Goal: Task Accomplishment & Management: Use online tool/utility

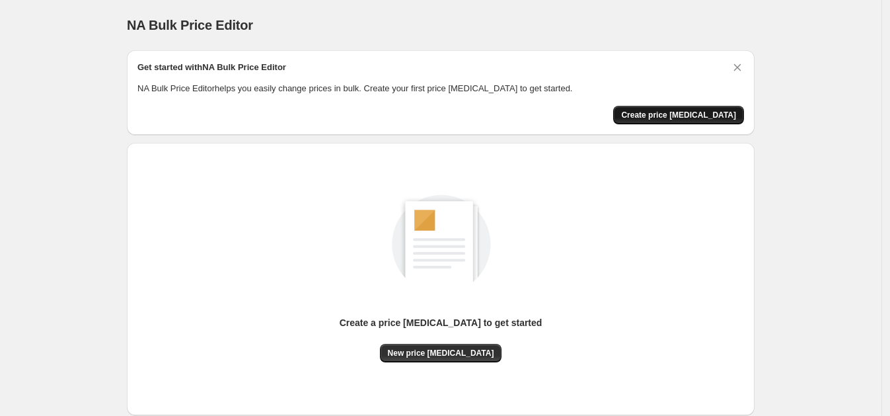
click at [674, 110] on span "Create price [MEDICAL_DATA]" at bounding box center [678, 115] width 115 height 11
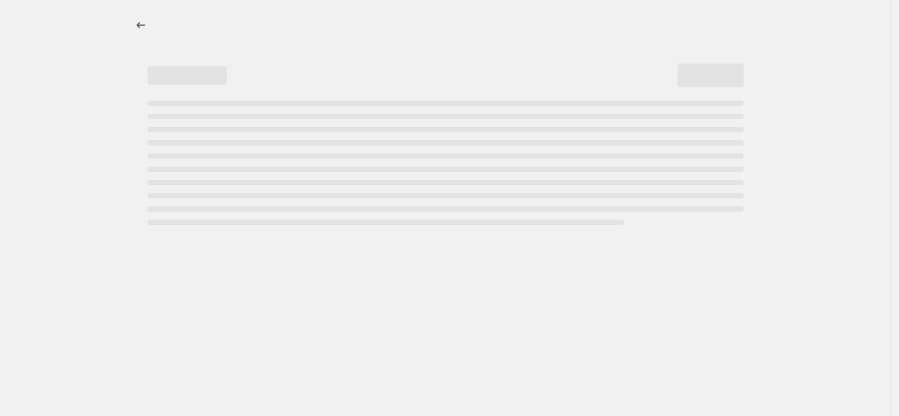
select select "percentage"
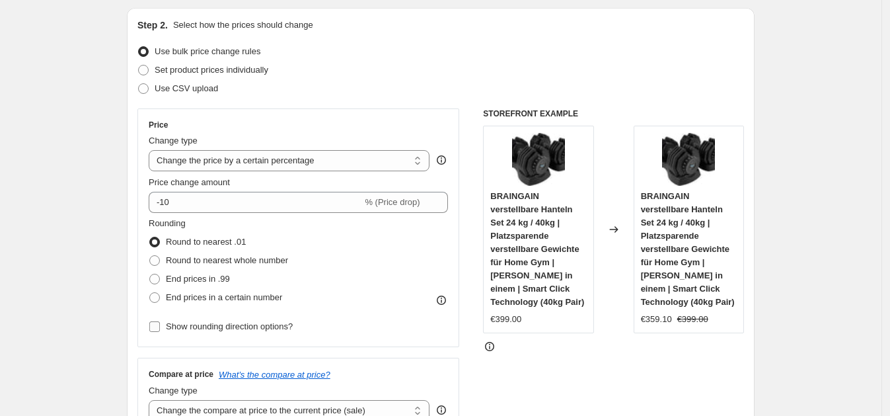
scroll to position [248, 0]
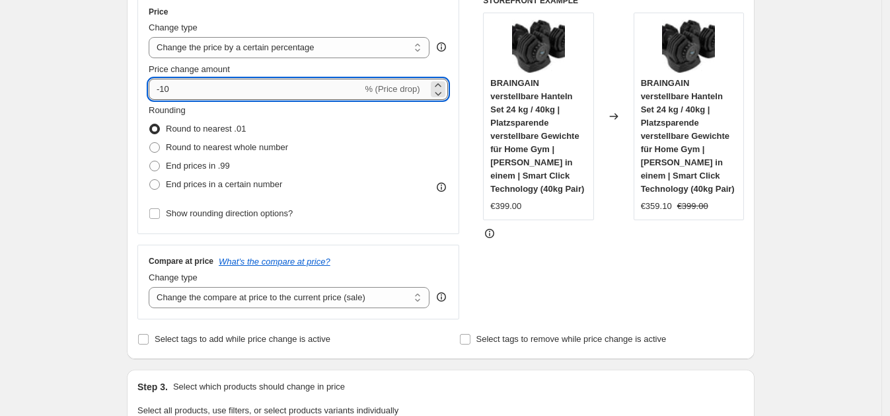
click at [208, 89] on input "-10" at bounding box center [256, 89] width 214 height 21
type input "-1"
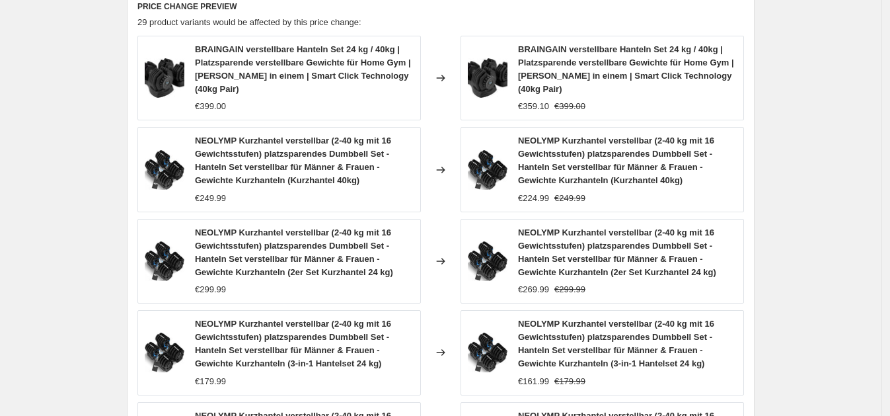
scroll to position [1057, 0]
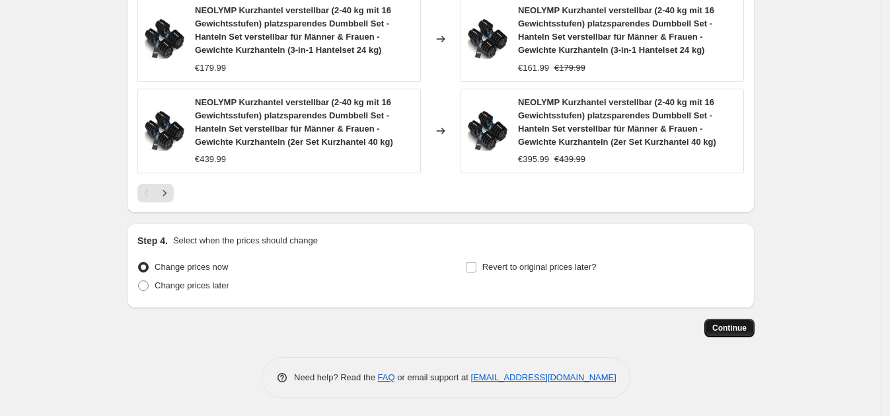
type input "-37"
click at [738, 330] on span "Continue" at bounding box center [730, 328] width 34 height 11
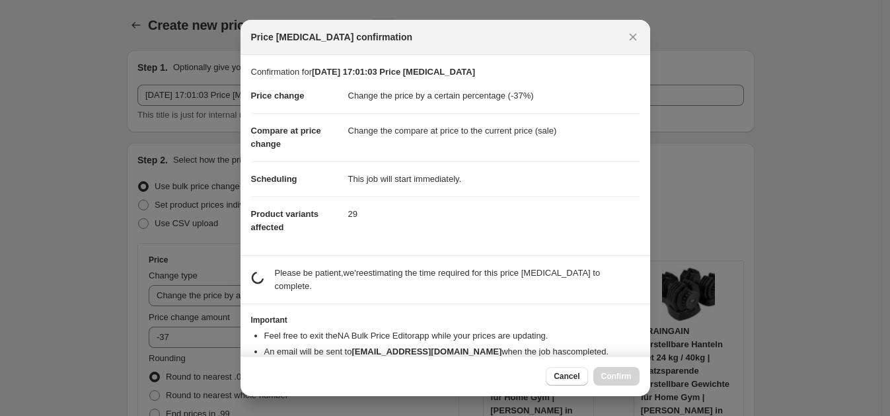
scroll to position [0, 0]
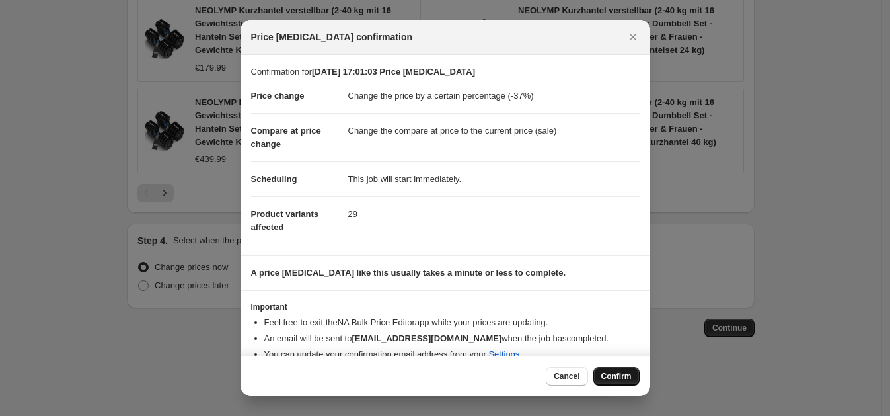
click at [608, 377] on span "Confirm" at bounding box center [617, 376] width 30 height 11
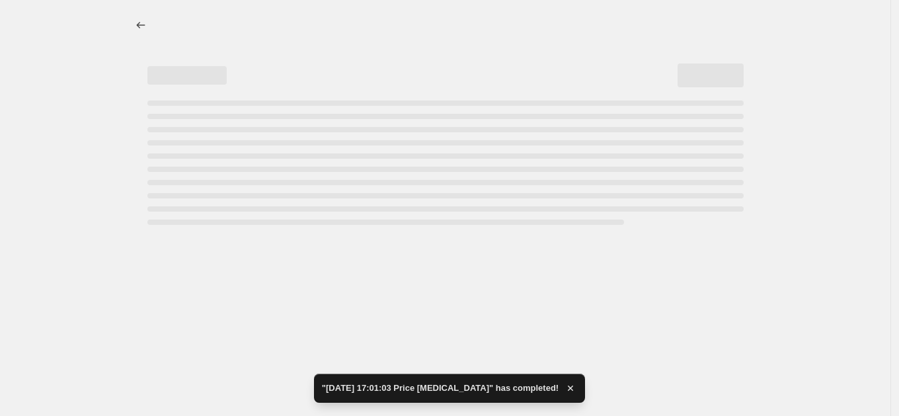
select select "percentage"
